Goal: Task Accomplishment & Management: Use online tool/utility

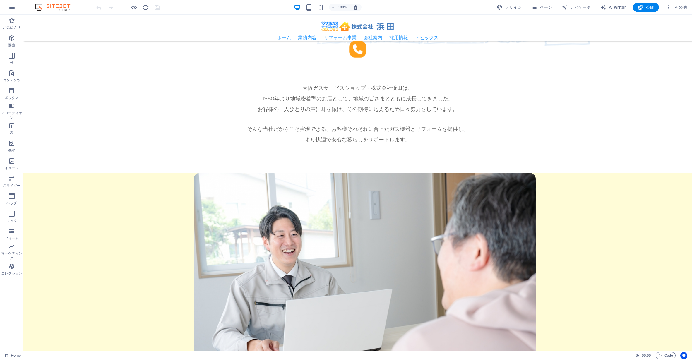
scroll to position [399, 0]
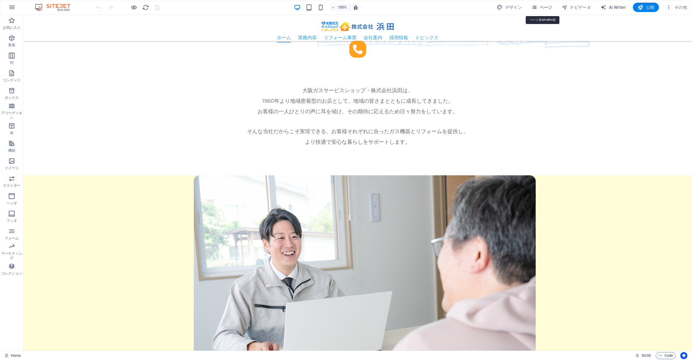
click at [547, 6] on span "ページ" at bounding box center [541, 7] width 21 height 6
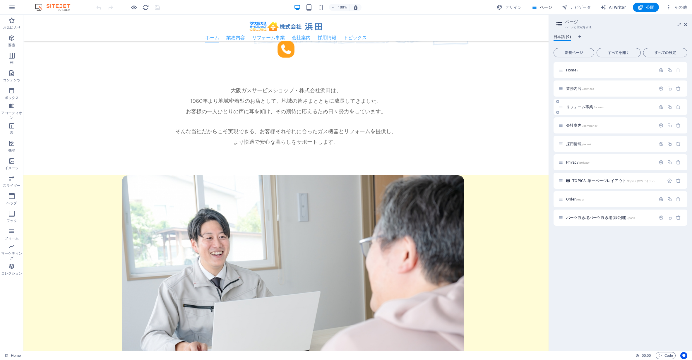
click at [613, 106] on p "リフォーム事業 /reform" at bounding box center [610, 107] width 88 height 4
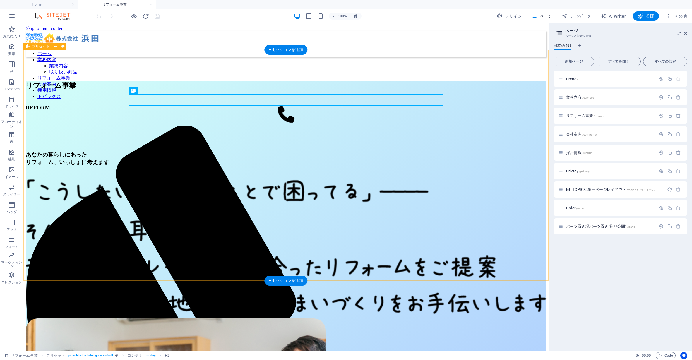
scroll to position [0, 0]
click at [607, 150] on div "採用情報 /recruit" at bounding box center [606, 152] width 97 height 7
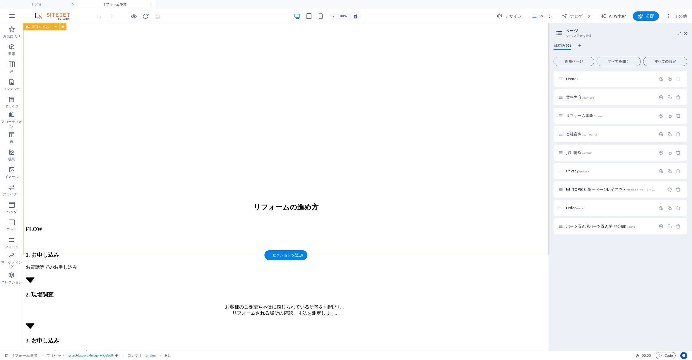
scroll to position [1168, 0]
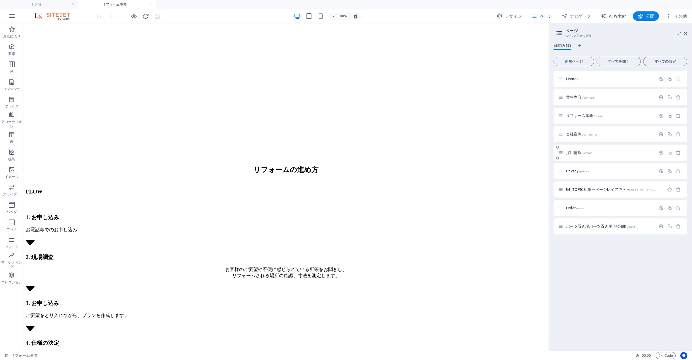
click at [619, 151] on p "採用情報 /recruit" at bounding box center [610, 153] width 88 height 4
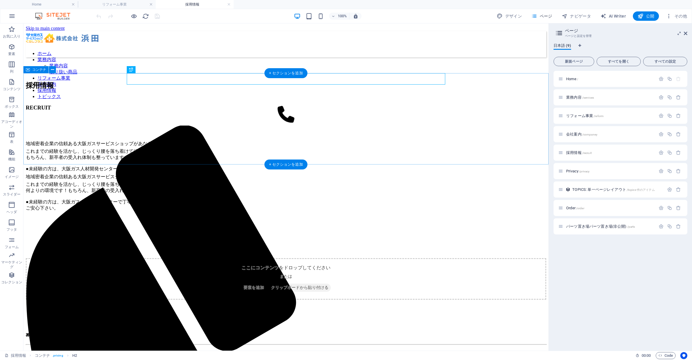
scroll to position [0, 0]
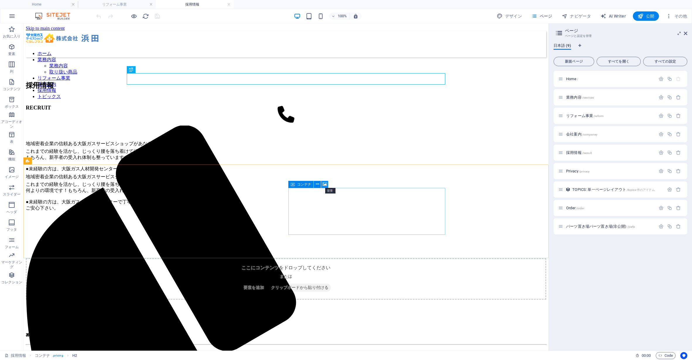
click at [326, 184] on icon at bounding box center [324, 184] width 4 height 6
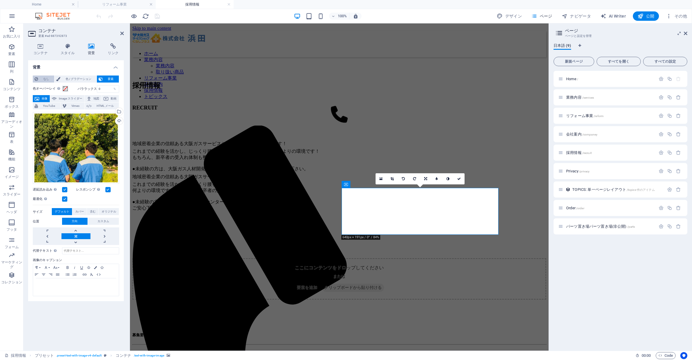
click at [44, 80] on span "なし" at bounding box center [46, 78] width 13 height 7
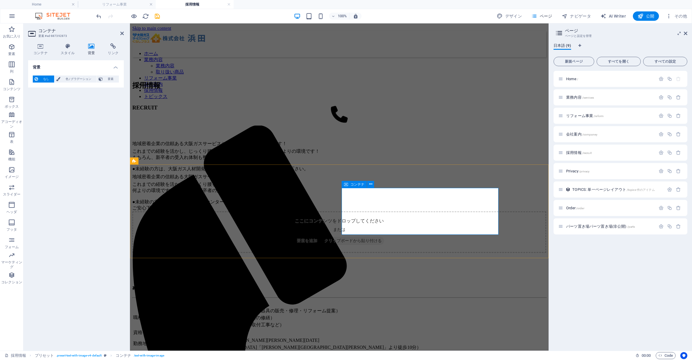
click at [319, 237] on span "要素を追加" at bounding box center [306, 241] width 25 height 8
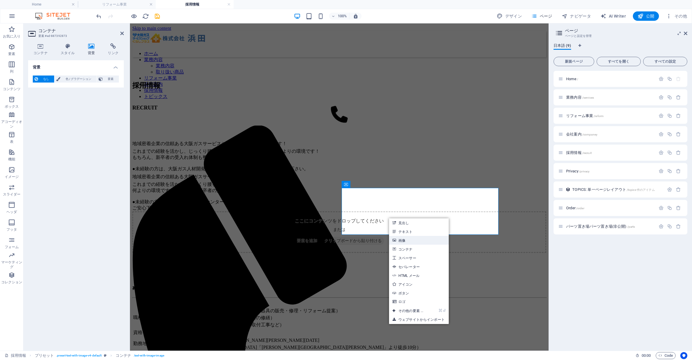
click at [401, 239] on link "画像" at bounding box center [419, 240] width 60 height 9
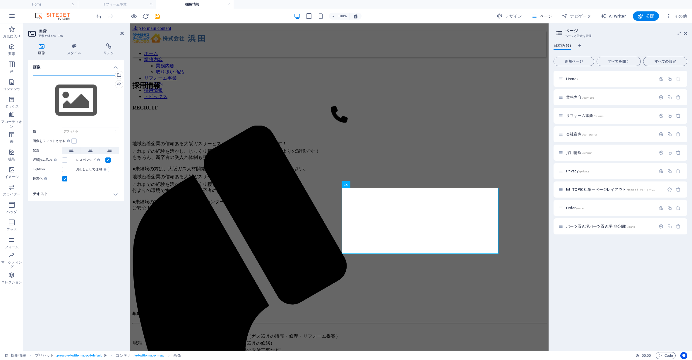
click at [66, 101] on div "ここにファイルをドラッグするか、クリックしてファイルを選択するか、 ［ファイル］または無料のストック写真・動画からファイルを選択 してください。" at bounding box center [76, 100] width 86 height 50
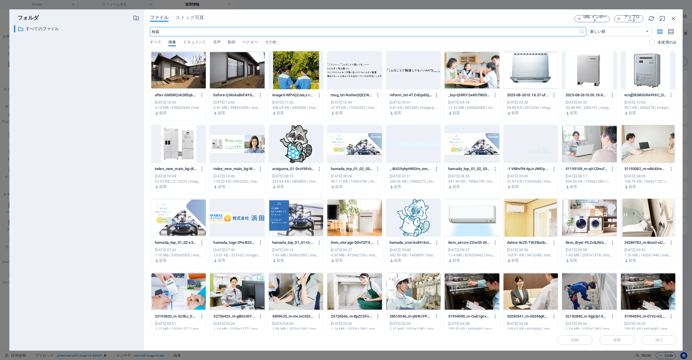
click at [290, 70] on div at bounding box center [296, 70] width 54 height 38
click at [658, 339] on span "挿入" at bounding box center [659, 340] width 8 height 4
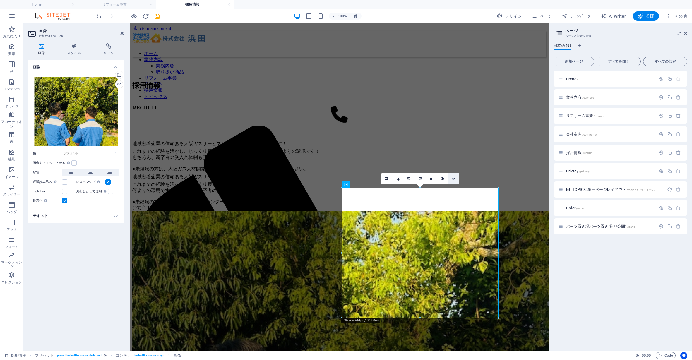
click at [454, 178] on icon at bounding box center [453, 179] width 4 height 4
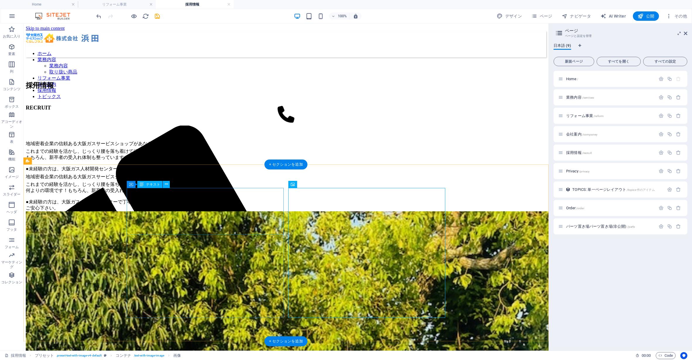
click at [191, 211] on div "地域密着企業の信頼ある大阪ガスサービスショップがあなたの職場です！ これまでの経験を活かし、じっくり腰を落ち着けて頑張りたい方には 何よりの環境です！もちろん…" at bounding box center [286, 191] width 520 height 39
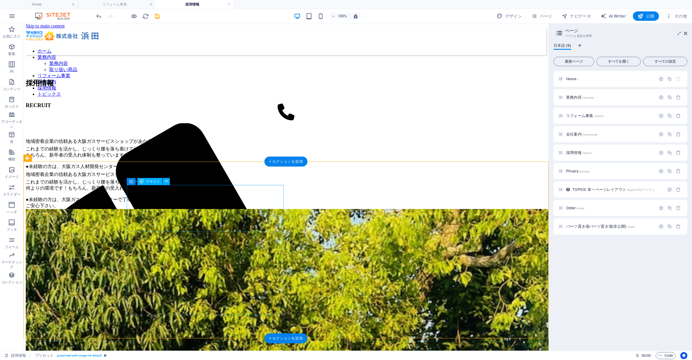
scroll to position [4, 0]
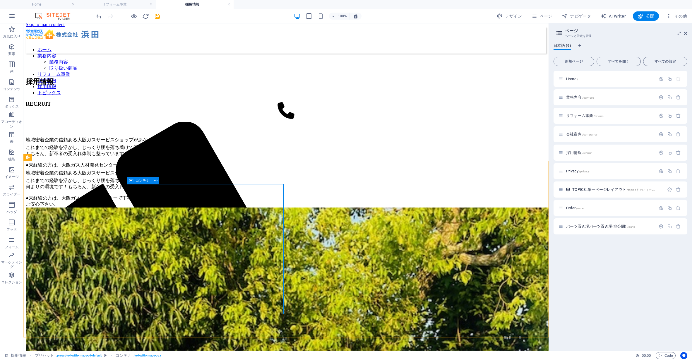
click at [131, 179] on icon at bounding box center [131, 180] width 4 height 7
click at [156, 195] on div "地域密着企業の信頼ある大阪ガスサービスショップがあなたの職場です！ これまでの経験を活かし、じっくり腰を落ち着けて頑張りたい方には 何よりの環境です！もちろん…" at bounding box center [286, 187] width 520 height 39
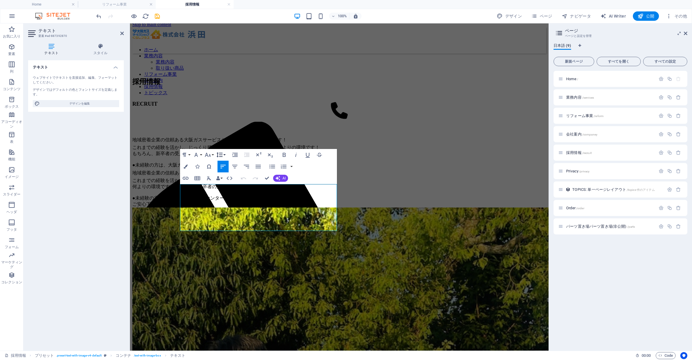
click at [225, 155] on button "Line Height" at bounding box center [220, 155] width 11 height 12
click at [322, 169] on div "Paragraph Format Normal Heading 1 Heading 2 Heading 3 Heading 4 Heading 5 Headi…" at bounding box center [258, 166] width 157 height 35
click at [93, 42] on div "テキスト スタイル テキスト ウェブサイトでテキストを直接追加、編集、フォーマットしてください。 デザインではデフォルトの色とフォントサイズを定義します。 デ…" at bounding box center [75, 195] width 105 height 312
click at [100, 46] on icon at bounding box center [100, 46] width 47 height 6
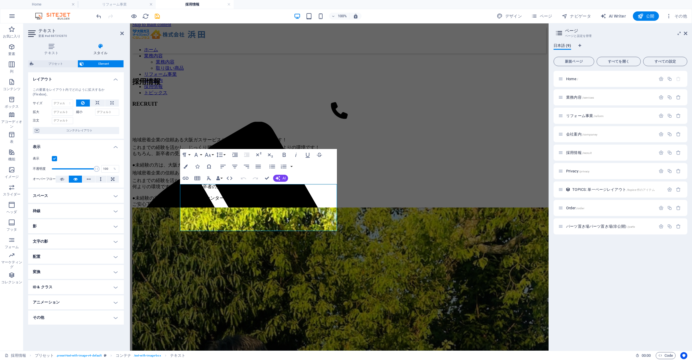
click at [87, 193] on h4 "スペース" at bounding box center [76, 196] width 96 height 14
click at [108, 207] on span "カスタム" at bounding box center [106, 207] width 23 height 7
click at [74, 217] on select "自動 px % rem vw vh" at bounding box center [76, 217] width 26 height 7
select select "rem"
click at [80, 214] on select "自動 px % rem vw vh" at bounding box center [76, 217] width 26 height 7
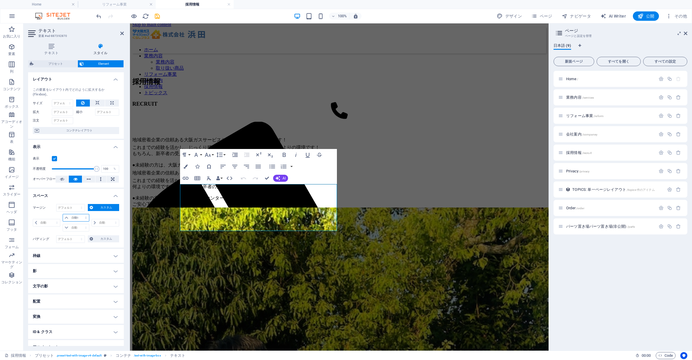
type input "0"
select select "px"
type input "0"
select select "px"
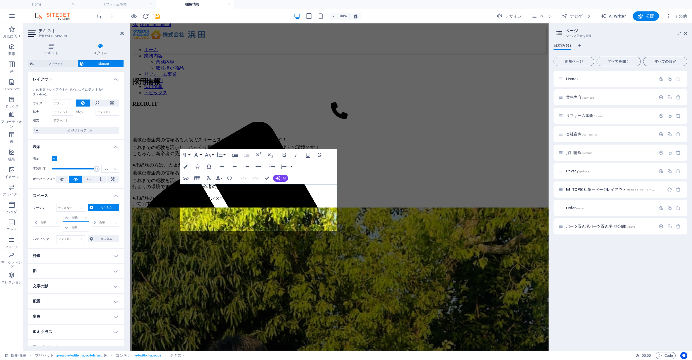
type input "0"
select select "px"
type input "4"
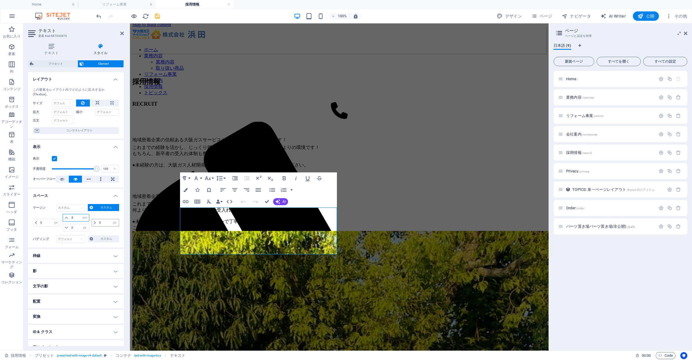
type input "5"
click at [103, 220] on input "1" at bounding box center [108, 222] width 21 height 7
type input "-8"
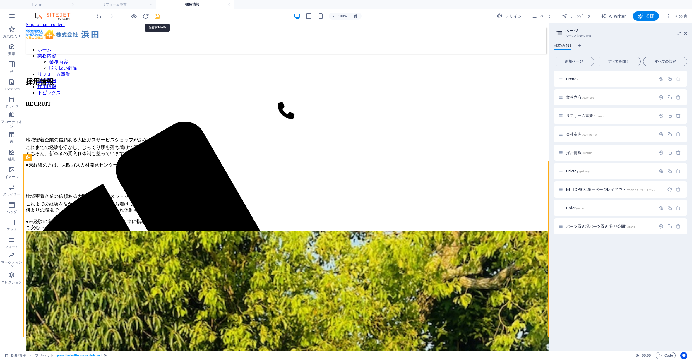
click at [158, 15] on icon "save" at bounding box center [157, 16] width 7 height 7
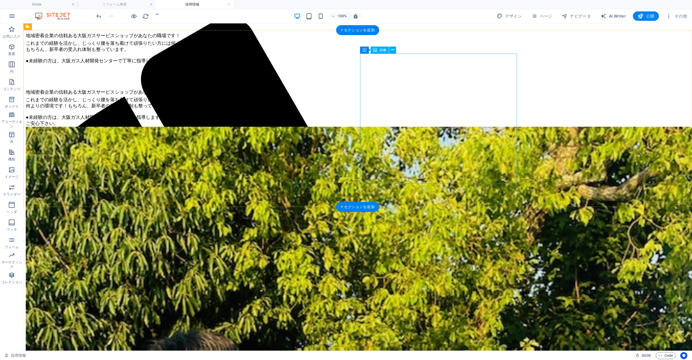
scroll to position [108, 0]
click at [366, 49] on div "コンテナ" at bounding box center [372, 49] width 25 height 7
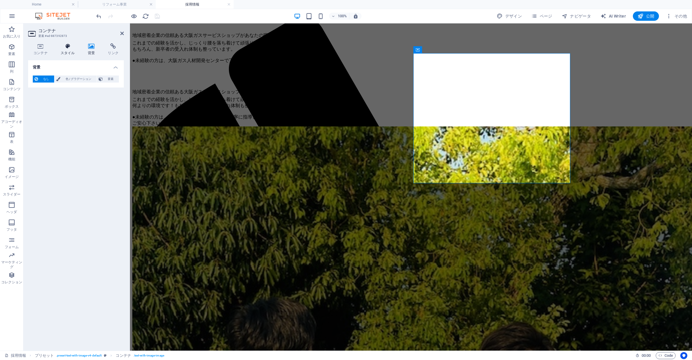
click at [69, 50] on h4 "スタイル" at bounding box center [68, 49] width 27 height 12
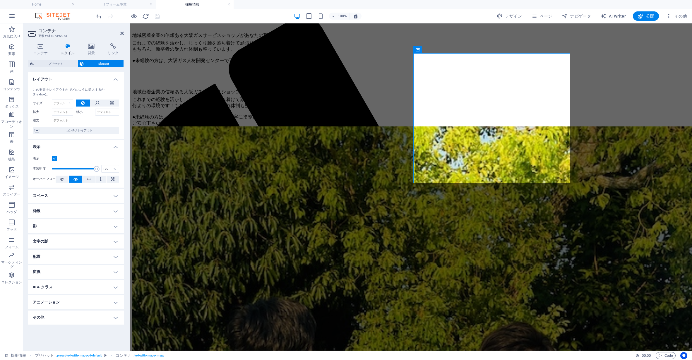
click at [70, 209] on h4 "枠線" at bounding box center [76, 211] width 96 height 14
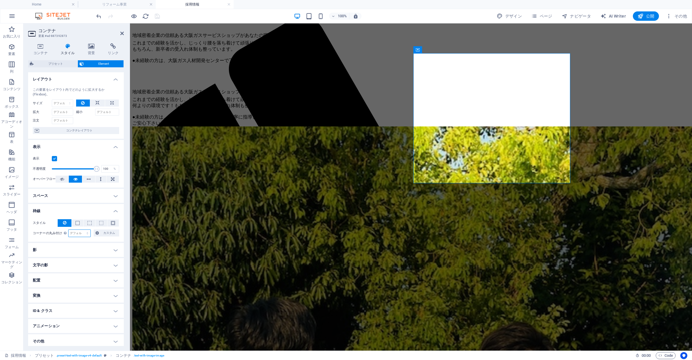
click at [77, 235] on select "デフォルト px rem % vh vw カスタム" at bounding box center [79, 233] width 22 height 7
select select "px"
click at [82, 230] on select "デフォルト px rem % vh vw カスタム" at bounding box center [79, 233] width 22 height 7
type input "40"
click at [265, 126] on div "地域密着企業の信頼ある大阪ガスサービスショップがあなたの職場です！ これまでの経験を活かし、じっくり腰を落ち着けて頑張りたい方には 何よりの環境です！もちろん…" at bounding box center [410, 106] width 557 height 39
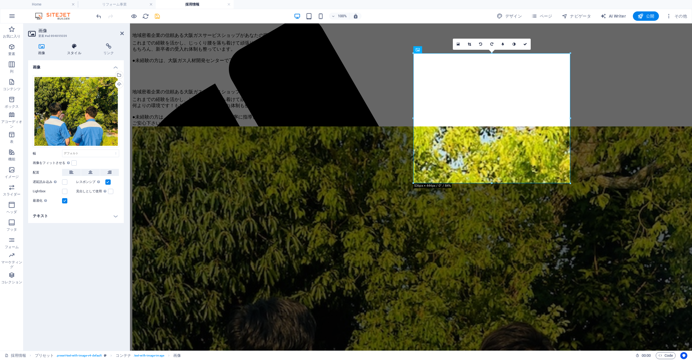
click at [76, 50] on h4 "スタイル" at bounding box center [75, 49] width 36 height 12
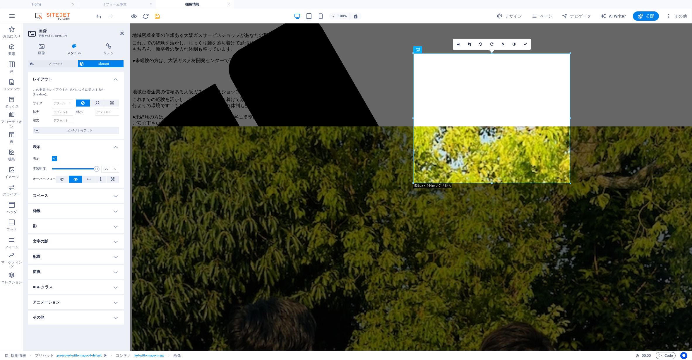
click at [47, 209] on h4 "枠線" at bounding box center [76, 211] width 96 height 14
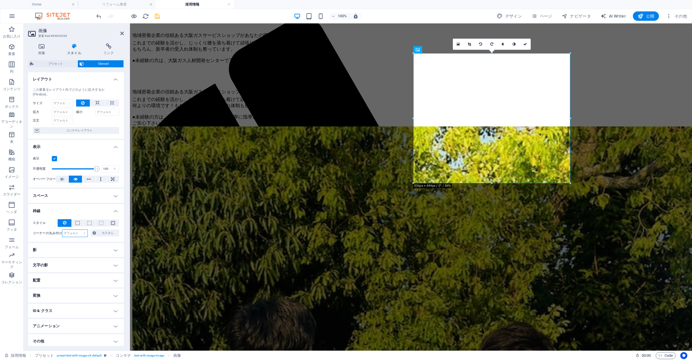
click at [75, 233] on select "デフォルト px rem % vh vw カスタム" at bounding box center [74, 233] width 25 height 7
select select "px"
click at [79, 230] on select "デフォルト px rem % vh vw カスタム" at bounding box center [74, 233] width 25 height 7
type input "40"
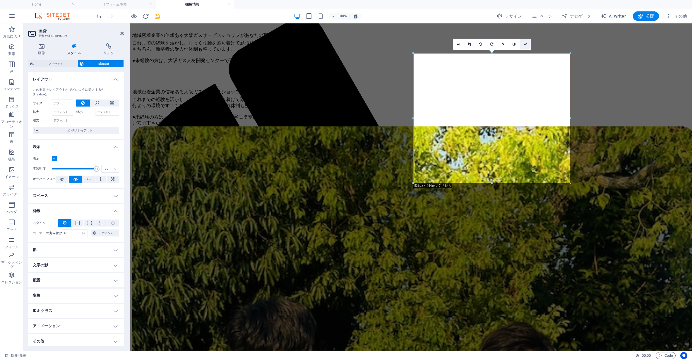
click at [525, 43] on icon at bounding box center [525, 44] width 4 height 4
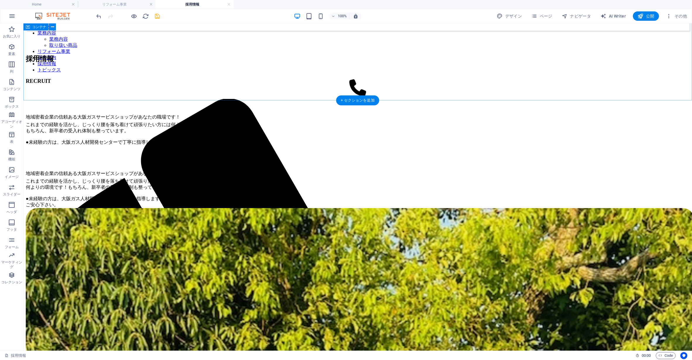
scroll to position [0, 0]
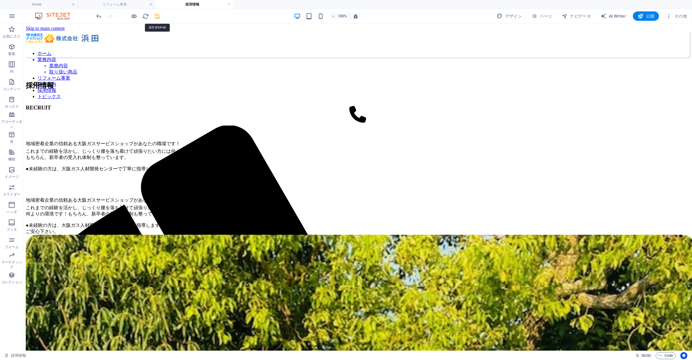
click at [157, 16] on icon "save" at bounding box center [157, 16] width 7 height 7
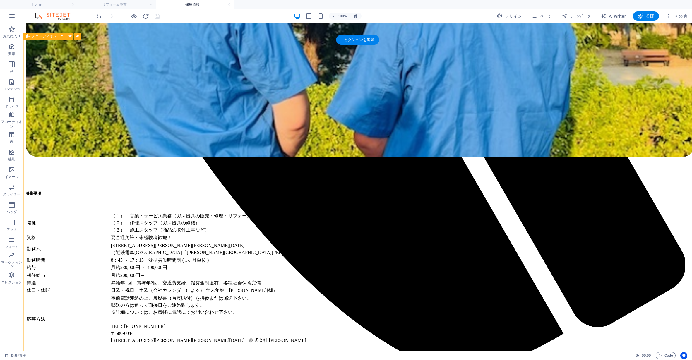
scroll to position [638, 0]
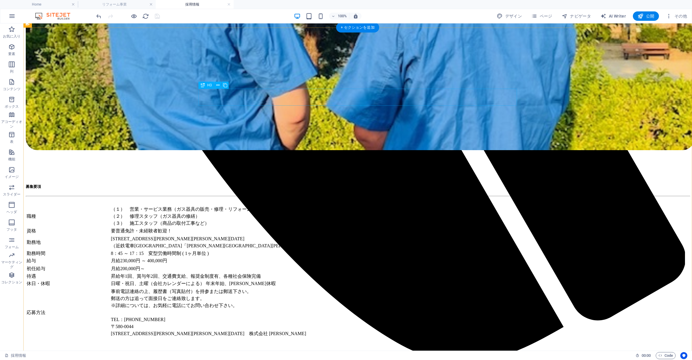
drag, startPoint x: 505, startPoint y: 14, endPoint x: 532, endPoint y: 147, distance: 135.5
click at [505, 14] on span "デザイン" at bounding box center [508, 16] width 25 height 6
select select "px"
select select "400"
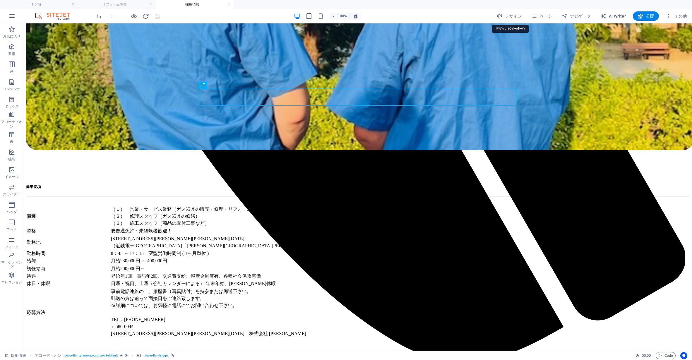
select select "px"
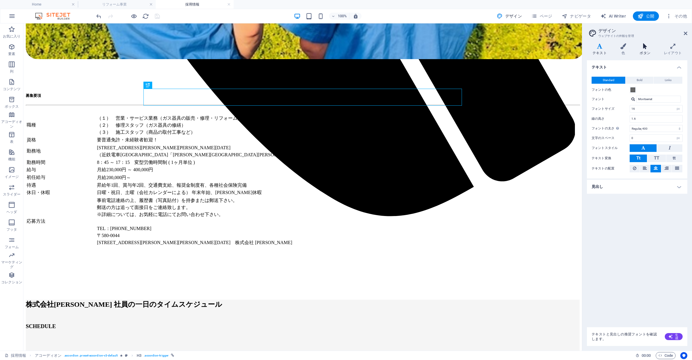
click at [644, 47] on icon at bounding box center [645, 46] width 22 height 6
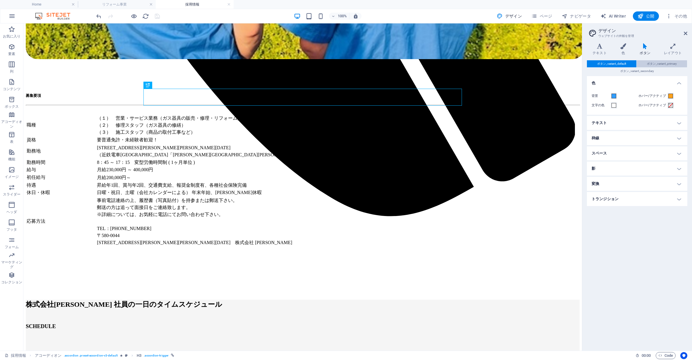
click at [660, 63] on span "ボタン_variant_primary" at bounding box center [662, 63] width 30 height 7
click at [630, 72] on span "ボタン_variant_secondary" at bounding box center [637, 71] width 34 height 7
click at [618, 62] on span "ボタン_variant_default" at bounding box center [611, 63] width 29 height 7
click at [652, 62] on span "ボタン_variant_primary" at bounding box center [662, 63] width 30 height 7
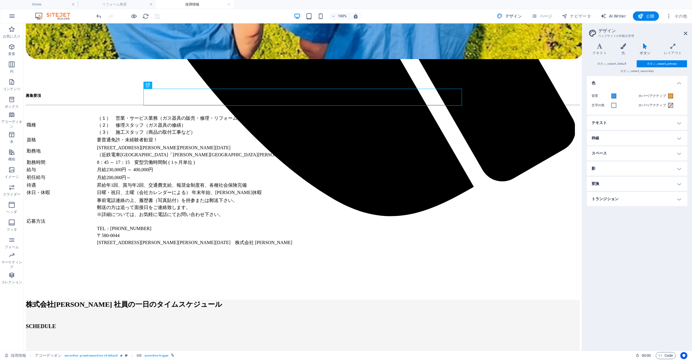
click at [652, 62] on span "ボタン_variant_primary" at bounding box center [662, 63] width 30 height 7
click at [613, 96] on span at bounding box center [613, 96] width 5 height 5
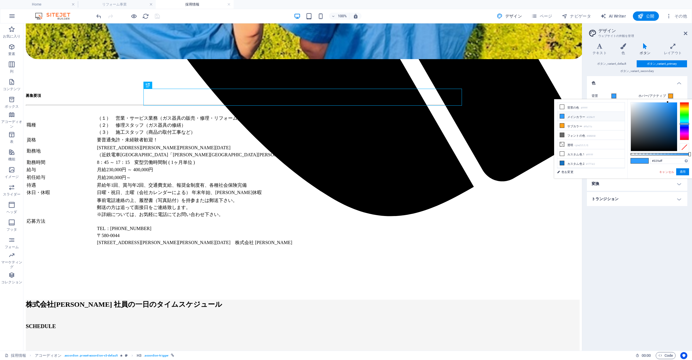
click at [613, 96] on span at bounding box center [613, 96] width 5 height 5
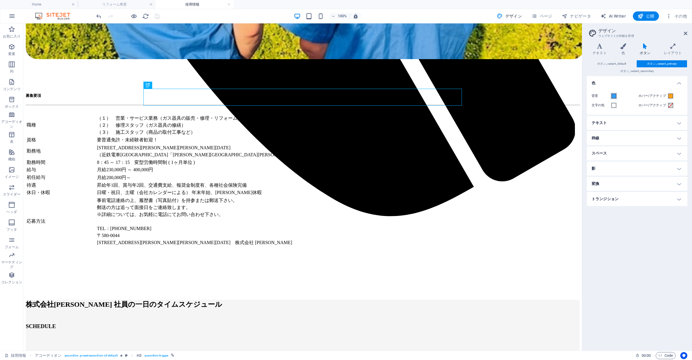
click at [613, 96] on span at bounding box center [613, 96] width 5 height 5
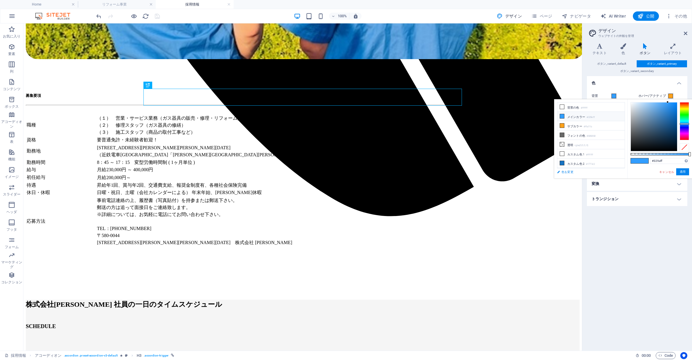
click at [566, 169] on link "色を変更" at bounding box center [588, 171] width 68 height 7
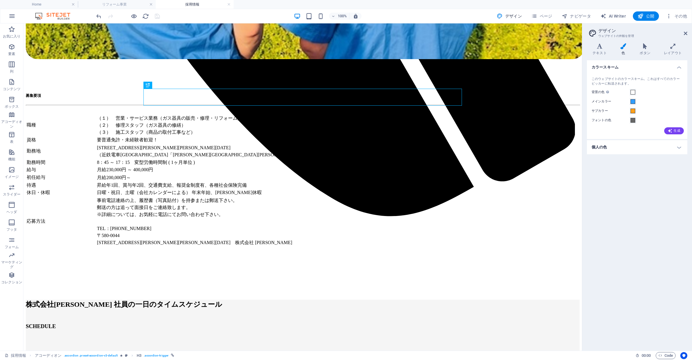
click at [645, 150] on h4 "個人の色" at bounding box center [637, 147] width 100 height 14
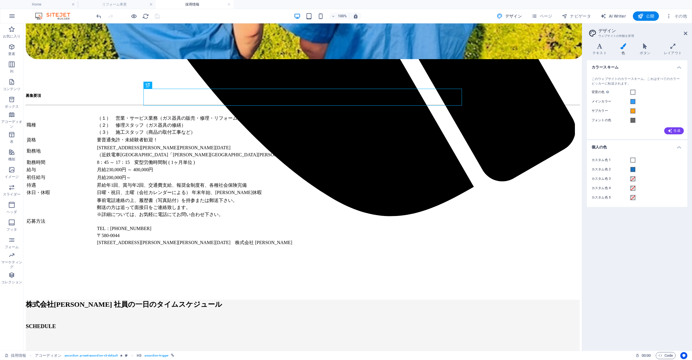
click at [662, 259] on div "カラースキーム このウェブサイトのカラースキーム。これはすべてのカラーピッカーに転送されます。 背景の色 他の背景でカバーされていない場合にのみ表示されます。…" at bounding box center [637, 203] width 100 height 286
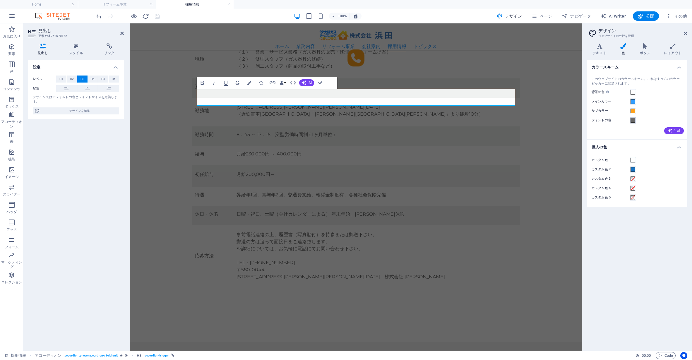
click at [632, 119] on span at bounding box center [632, 120] width 5 height 5
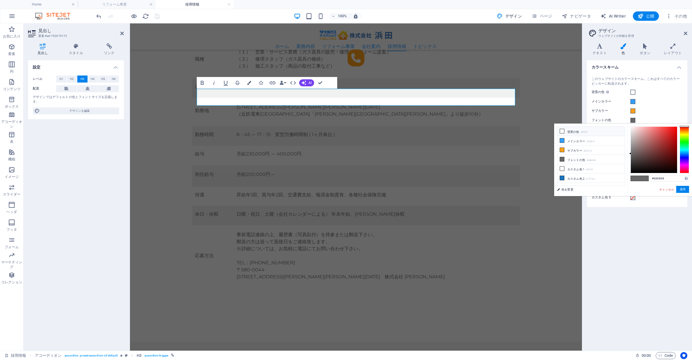
click at [572, 129] on li "背景の色 #ffffff" at bounding box center [590, 131] width 67 height 9
type input "#ffffff"
drag, startPoint x: 685, startPoint y: 189, endPoint x: 418, endPoint y: 147, distance: 270.4
click at [685, 189] on button "適用" at bounding box center [682, 189] width 13 height 7
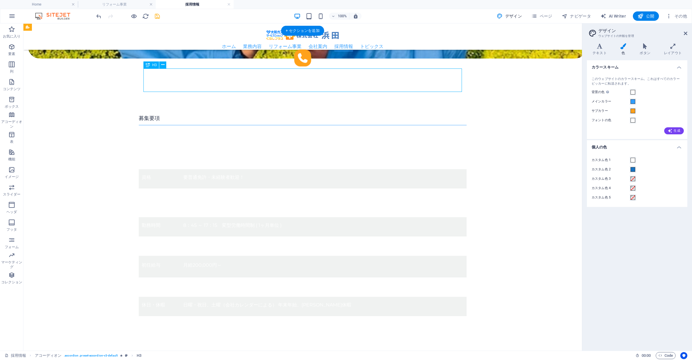
scroll to position [635, 0]
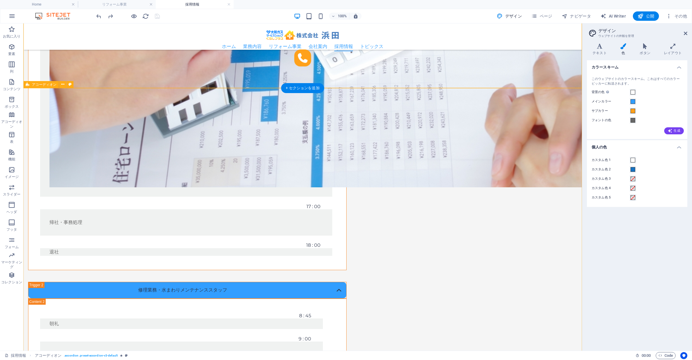
scroll to position [1991, 0]
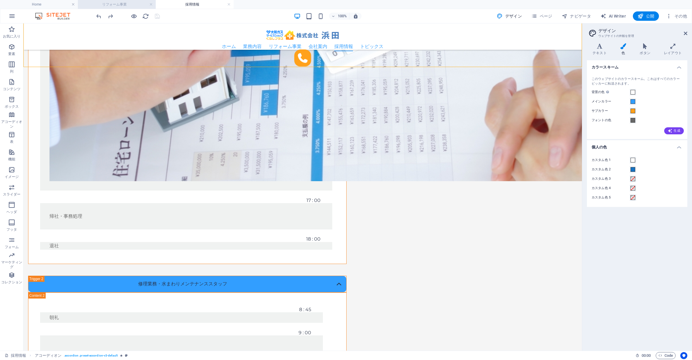
click at [126, 7] on h4 "リフォーム事業" at bounding box center [117, 4] width 78 height 6
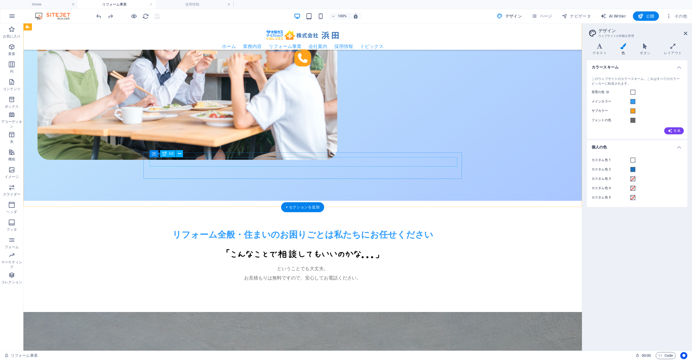
scroll to position [171, 0]
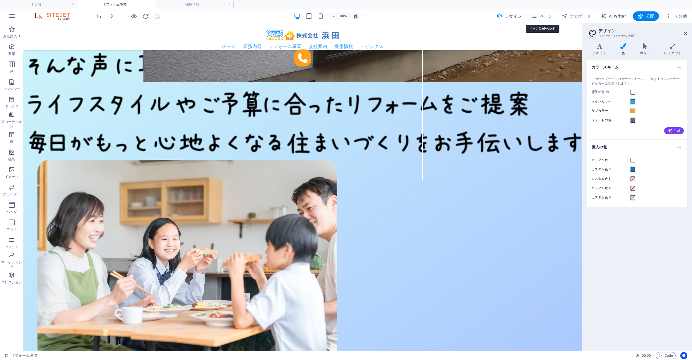
click at [541, 16] on span "ページ" at bounding box center [541, 16] width 21 height 6
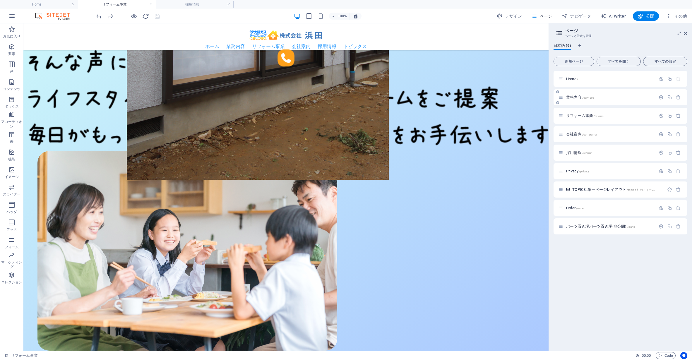
click at [601, 98] on p "業務内容 /services" at bounding box center [610, 97] width 88 height 4
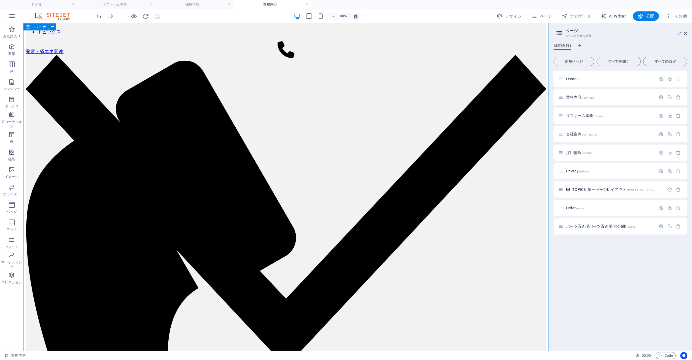
scroll to position [0, 0]
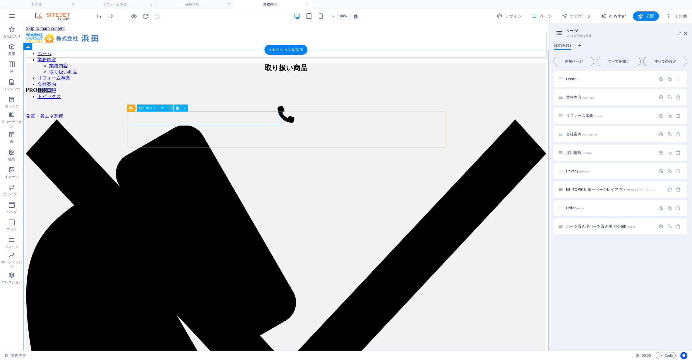
click at [257, 117] on div "発電・省エネ関連" at bounding box center [286, 275] width 520 height 325
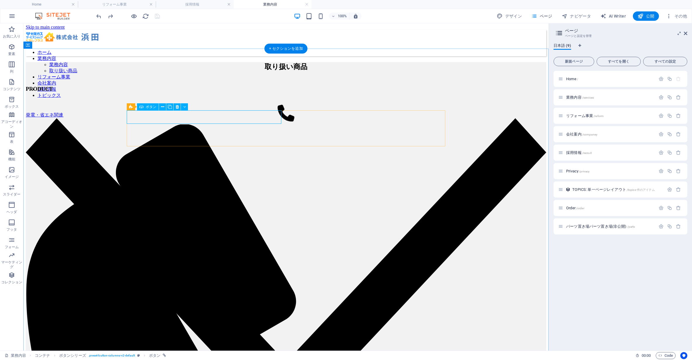
click at [144, 119] on div "発電・省エネ関連" at bounding box center [286, 274] width 520 height 325
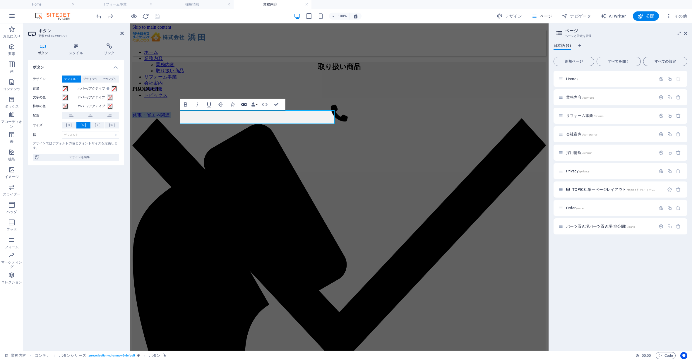
click at [247, 104] on icon "button" at bounding box center [243, 104] width 7 height 7
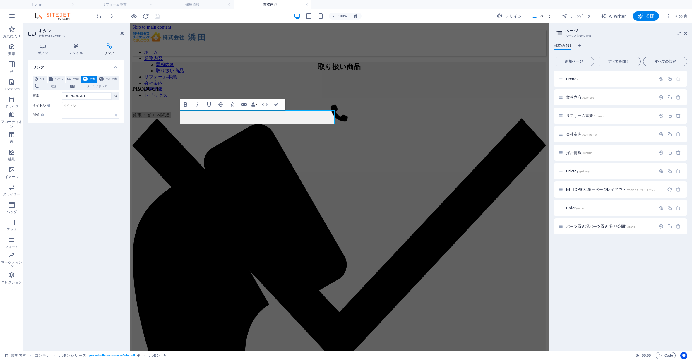
click at [88, 77] on button "要素" at bounding box center [89, 78] width 16 height 7
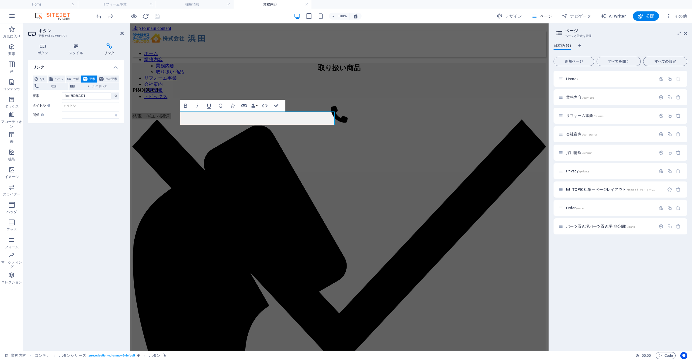
scroll to position [1, 0]
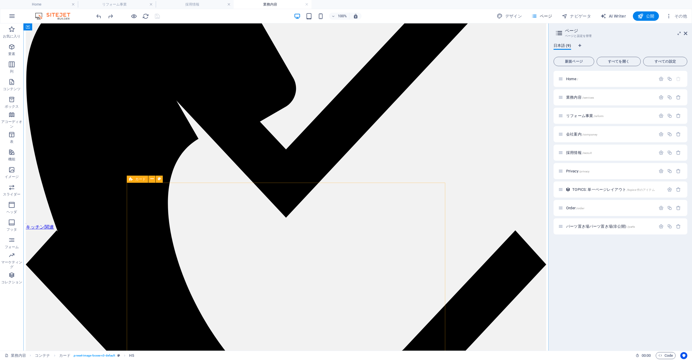
scroll to position [216, 0]
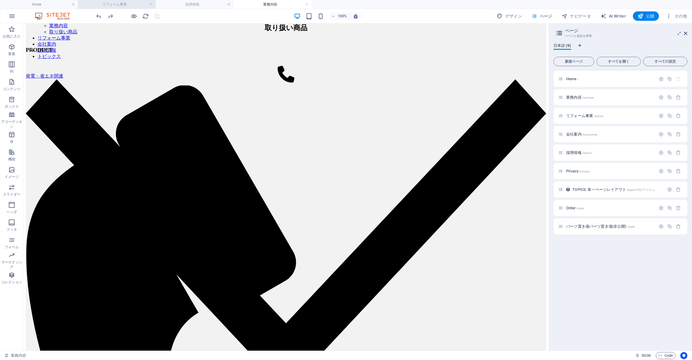
scroll to position [41, 0]
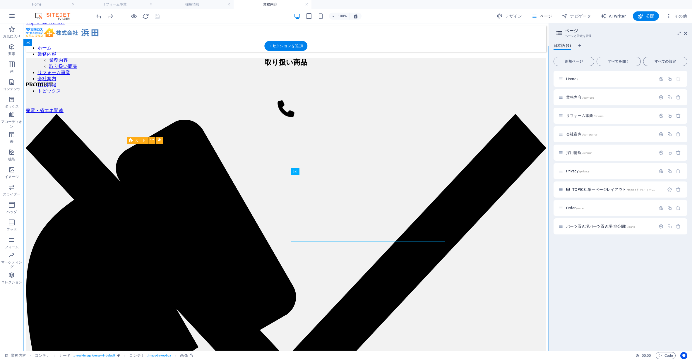
scroll to position [14, 0]
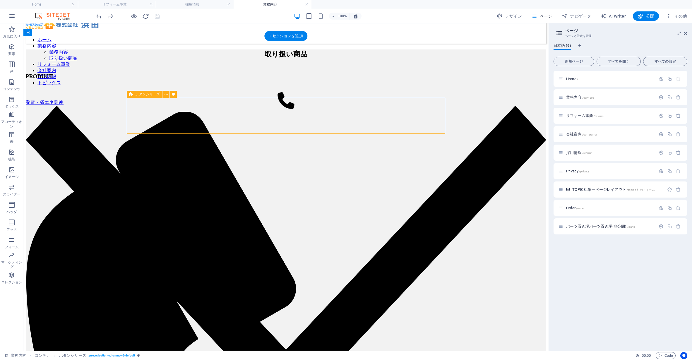
select select "rem"
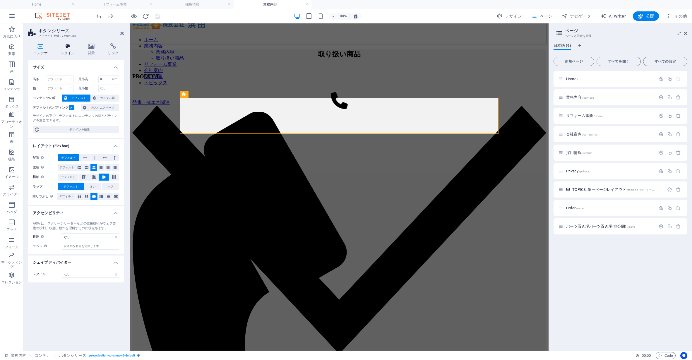
click at [65, 50] on h4 "スタイル" at bounding box center [68, 49] width 27 height 12
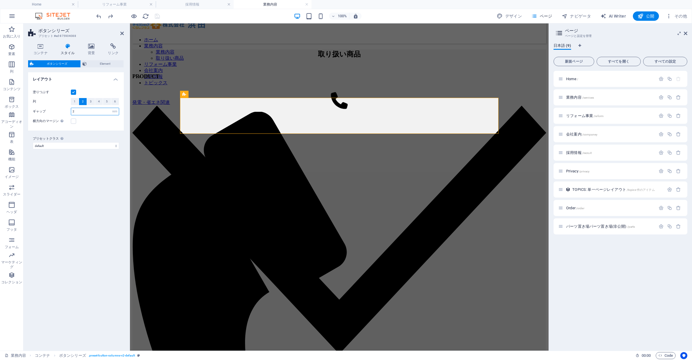
drag, startPoint x: 83, startPoint y: 112, endPoint x: 41, endPoint y: 106, distance: 42.8
click at [41, 106] on div "塗りつぶす 列 1 2 3 4 5 6 ギャップ 2 px rem % vw vh 横方向のマージン コンテナ "コンテンツの幅" が "デフォルト" に設定…" at bounding box center [76, 107] width 98 height 48
type input "1"
click at [98, 127] on div "塗りつぶす 列 1 2 3 4 5 6 ギャップ 1 px rem % vw vh 横方向のマージン コンテナ "コンテンツの幅" が "デフォルト" に設定…" at bounding box center [76, 107] width 98 height 48
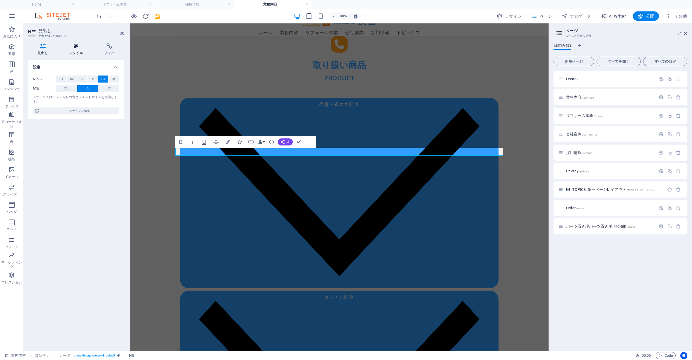
click at [78, 52] on h4 "スタイル" at bounding box center [77, 49] width 35 height 12
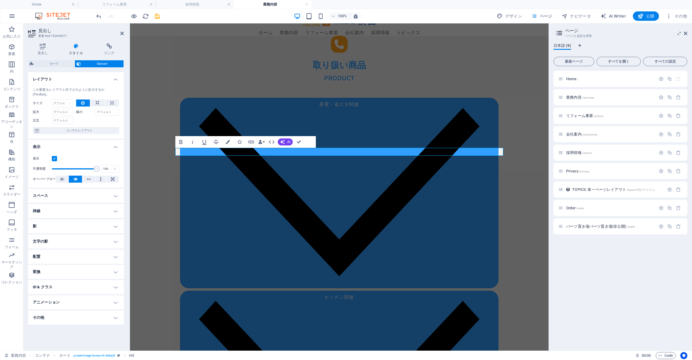
click at [89, 212] on h4 "枠線" at bounding box center [76, 211] width 96 height 14
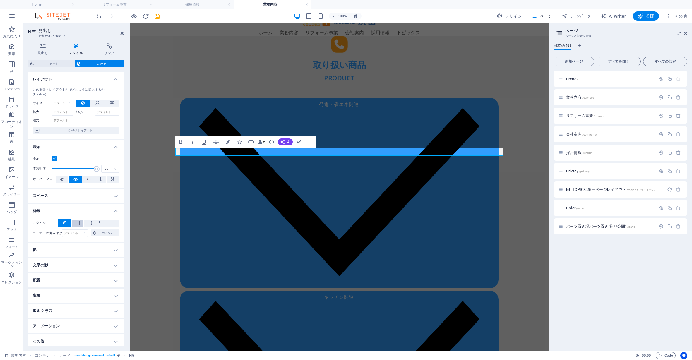
click at [81, 223] on button at bounding box center [77, 222] width 11 height 7
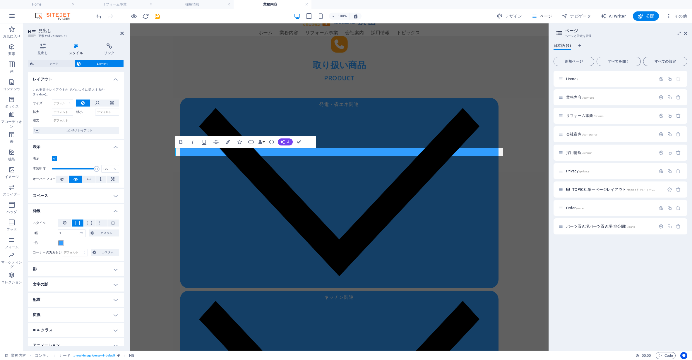
click at [62, 246] on button "- 色" at bounding box center [61, 243] width 6 height 6
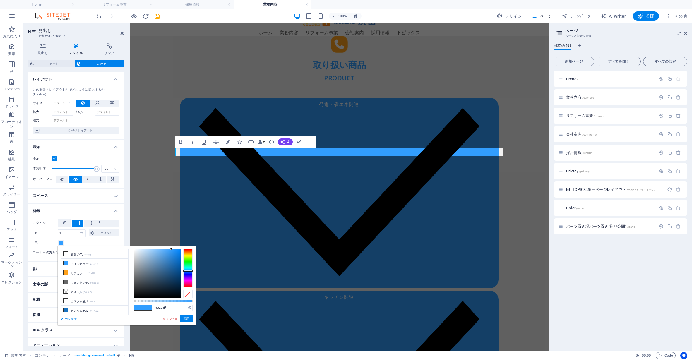
click at [73, 319] on link "色を変更" at bounding box center [92, 318] width 68 height 7
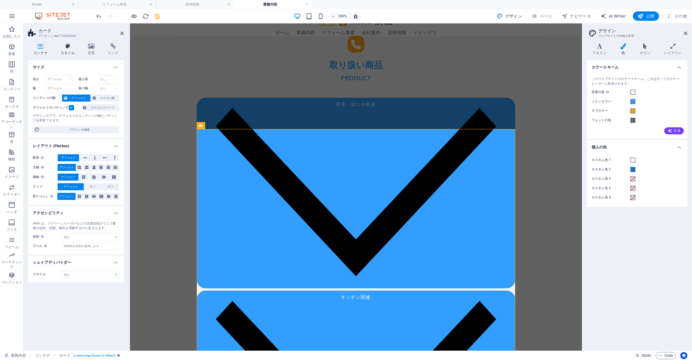
click at [72, 50] on h4 "スタイル" at bounding box center [68, 49] width 27 height 12
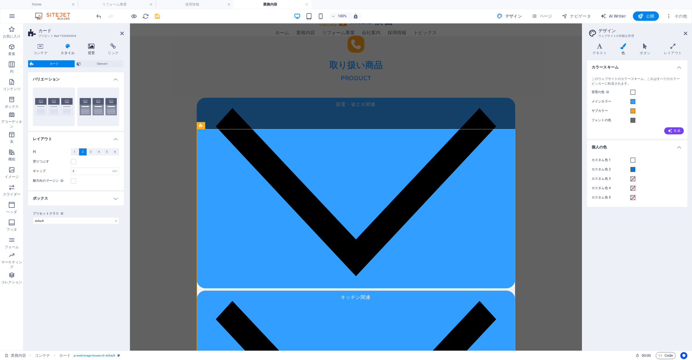
click at [92, 47] on icon at bounding box center [92, 46] width 18 height 6
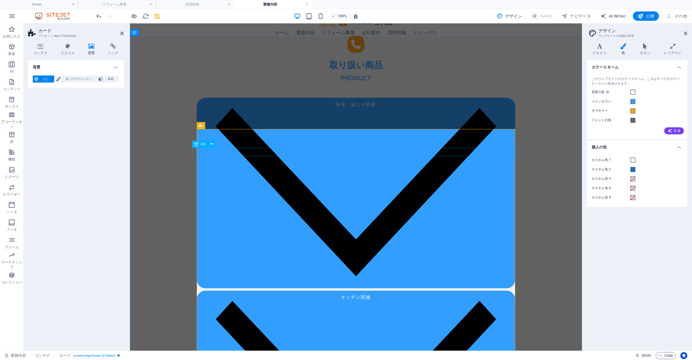
select select "px"
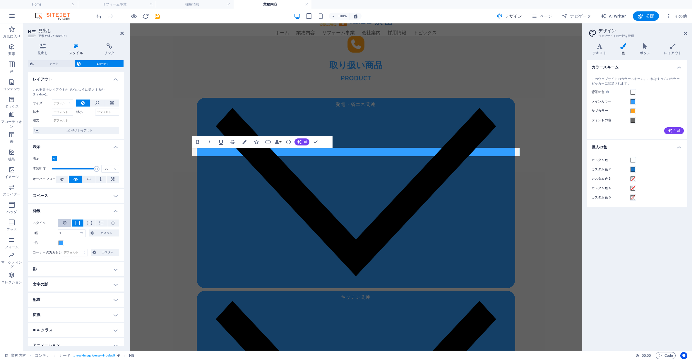
click at [66, 222] on button at bounding box center [65, 223] width 14 height 8
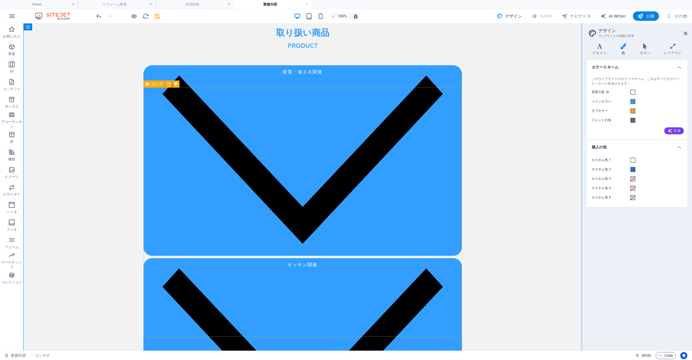
scroll to position [0, 0]
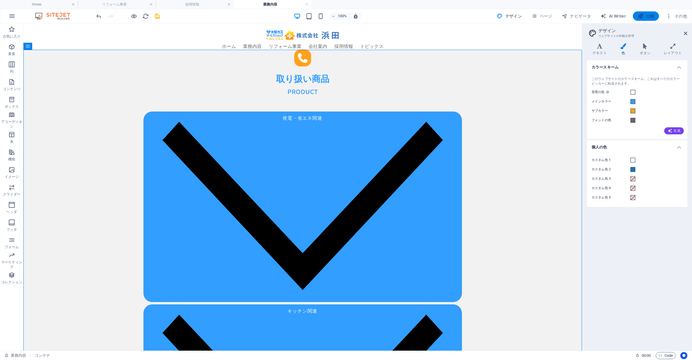
click at [645, 16] on span "公開" at bounding box center [645, 16] width 17 height 6
